Goal: Task Accomplishment & Management: Use online tool/utility

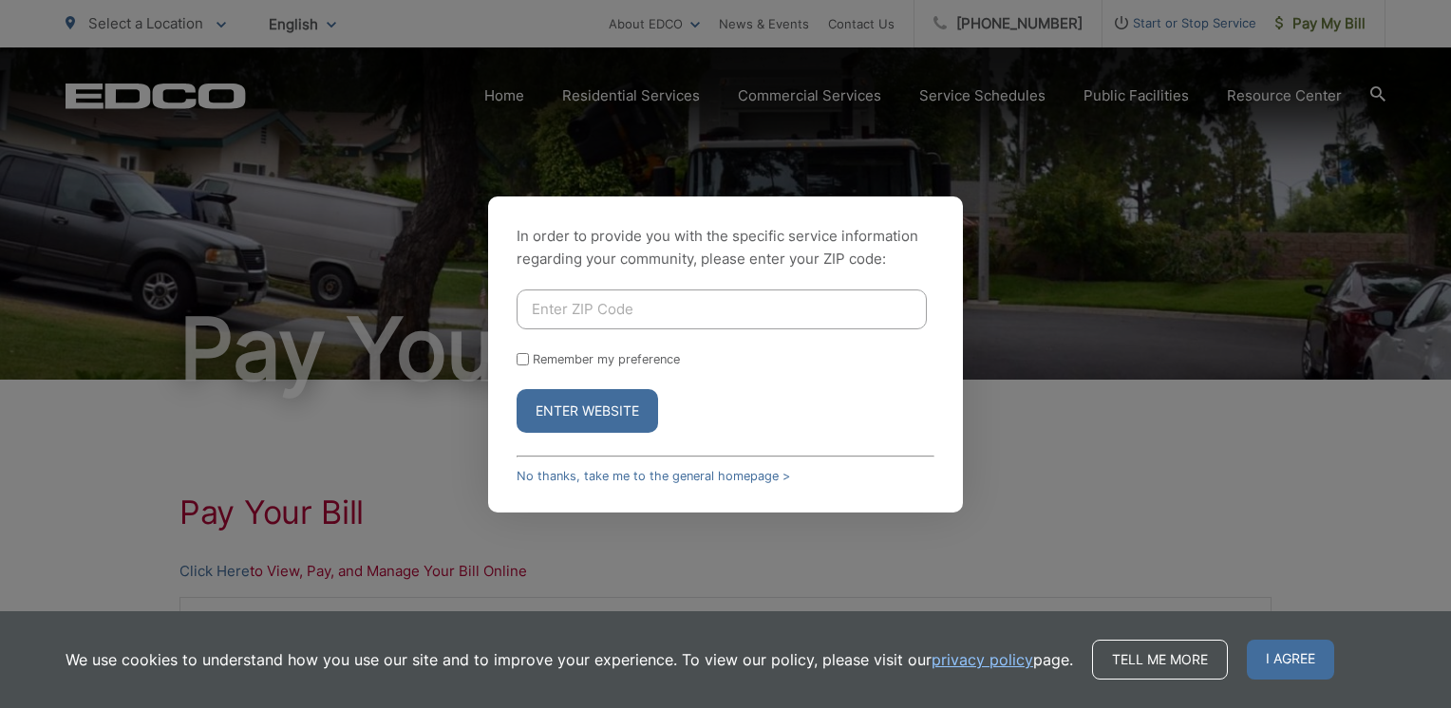
click at [591, 312] on input "Enter ZIP Code" at bounding box center [722, 310] width 410 height 40
type input "90638"
click at [1059, 436] on div "In order to provide you with the specific service information regarding your co…" at bounding box center [725, 354] width 1451 height 708
click at [526, 353] on input "Remember my preference" at bounding box center [523, 359] width 12 height 12
checkbox input "true"
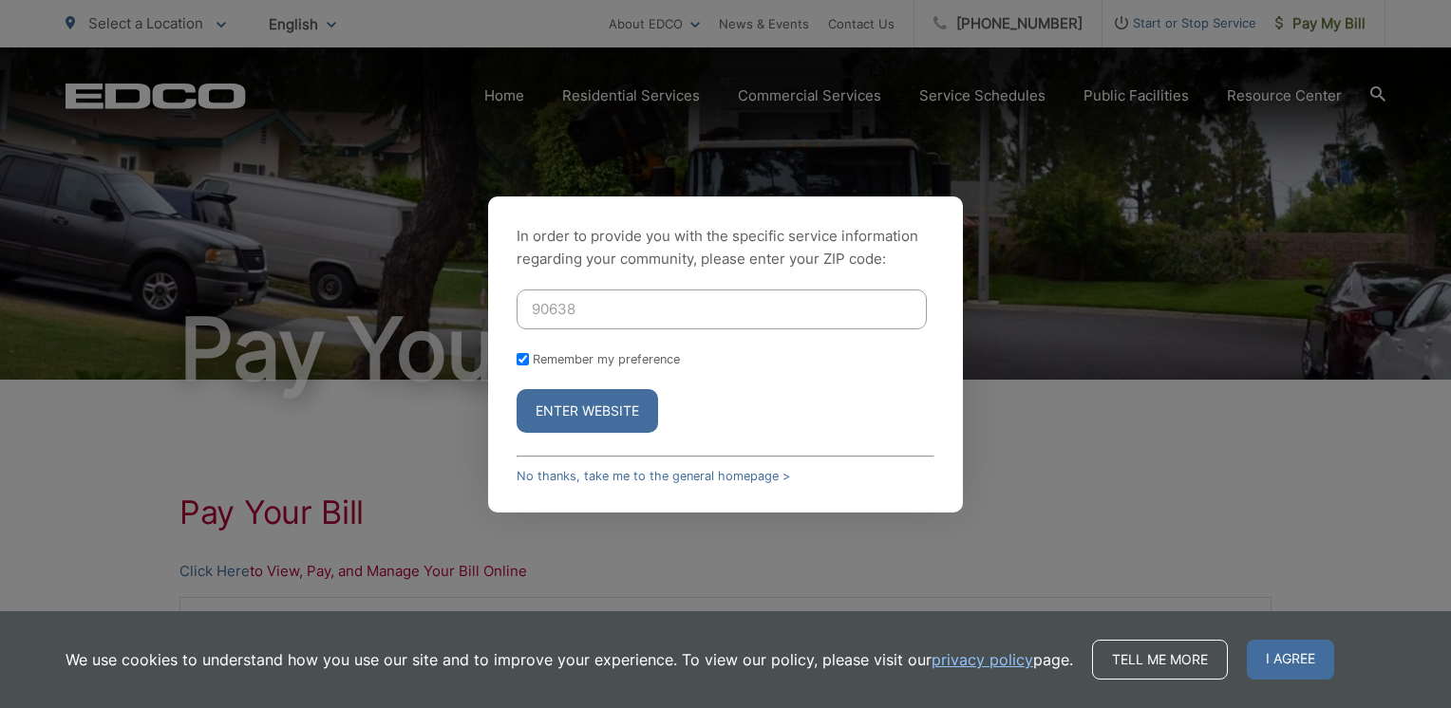
click at [562, 410] on button "Enter Website" at bounding box center [588, 411] width 142 height 44
